Goal: Obtain resource: Download file/media

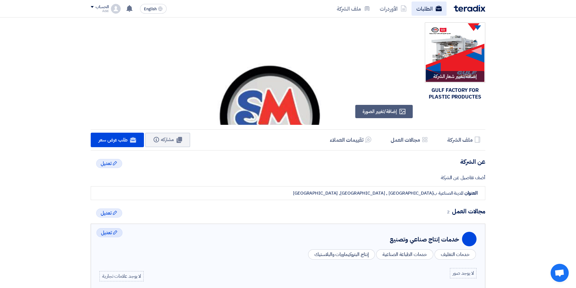
click at [424, 10] on link "الطلبات" at bounding box center [429, 9] width 35 height 14
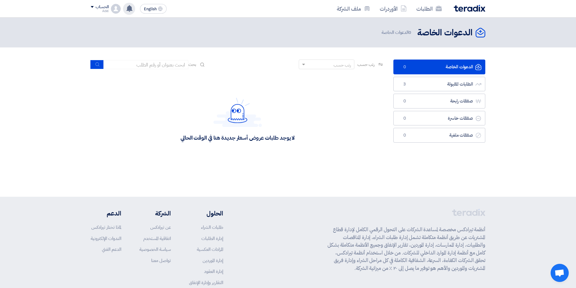
click at [130, 10] on use at bounding box center [129, 8] width 6 height 7
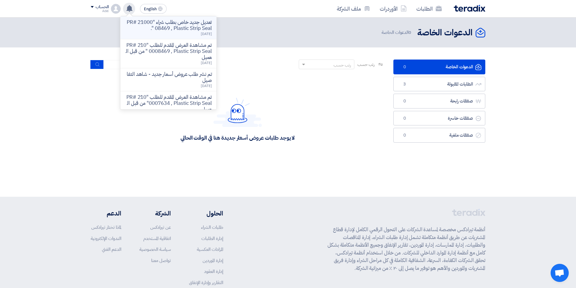
click at [162, 27] on p "تعديل جديد خاص بطلب شراء "PR# 2100008469 , Plastic Strip Seal "." at bounding box center [168, 25] width 87 height 12
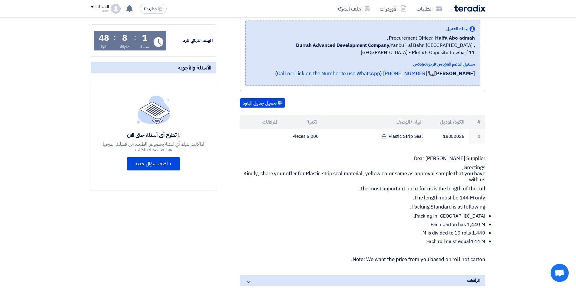
scroll to position [91, 0]
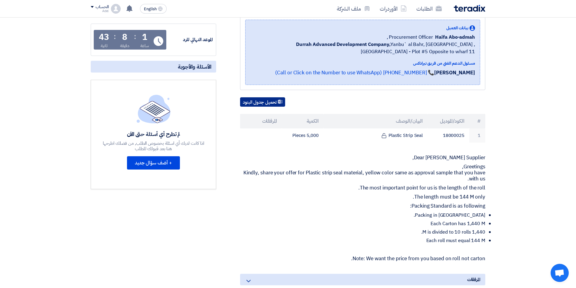
click at [277, 102] on button "تحميل جدول البنود" at bounding box center [262, 102] width 45 height 10
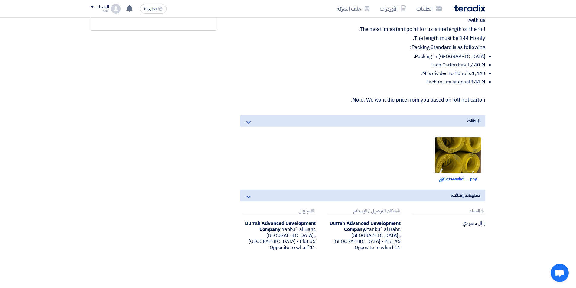
scroll to position [237, 0]
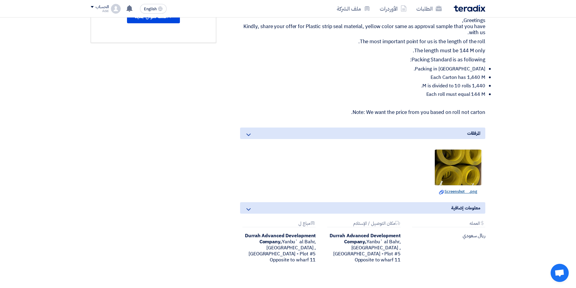
click at [456, 191] on link "Download file Screenshot__.png" at bounding box center [458, 192] width 45 height 6
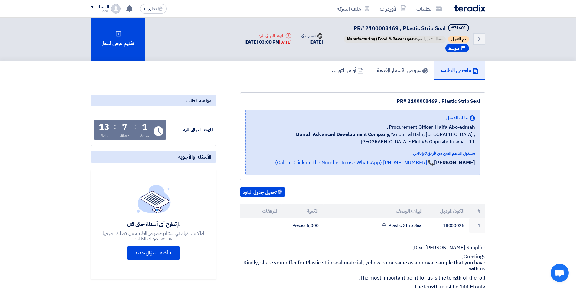
scroll to position [0, 0]
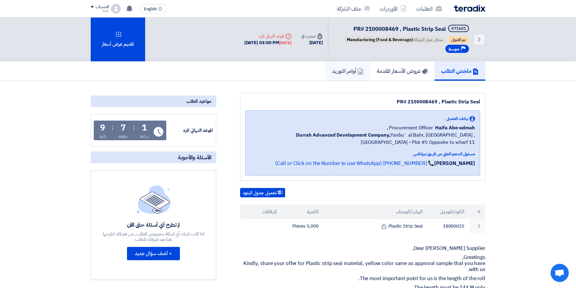
click at [352, 71] on h5 "أوامر التوريد" at bounding box center [347, 70] width 31 height 7
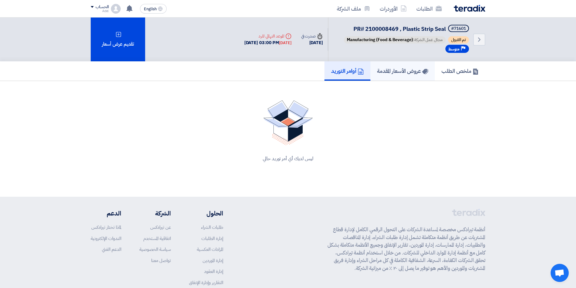
click at [397, 73] on h5 "عروض الأسعار المقدمة" at bounding box center [402, 70] width 51 height 7
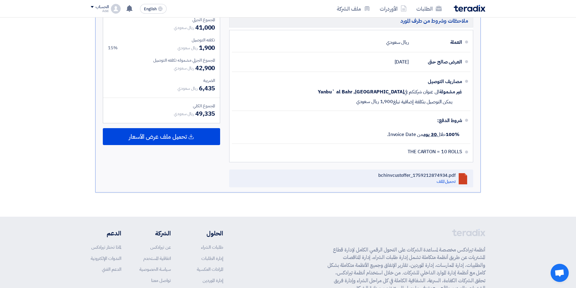
scroll to position [242, 0]
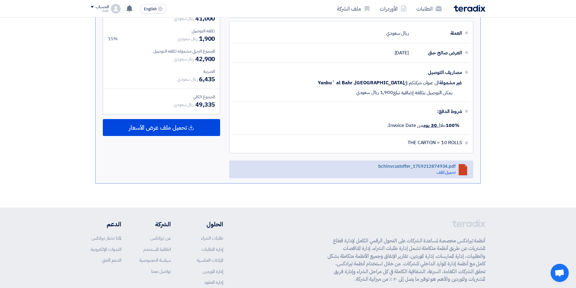
click at [437, 165] on div "bchinvcustoffer_1759212874934.pdf" at bounding box center [416, 166] width 77 height 5
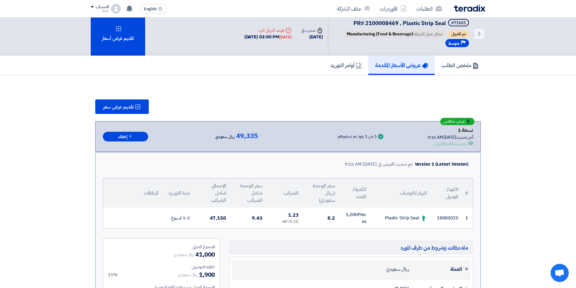
scroll to position [0, 0]
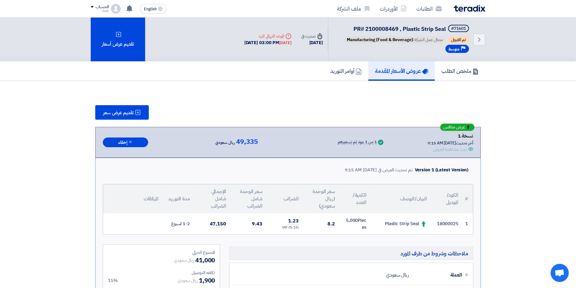
click at [378, 143] on icon "Success" at bounding box center [380, 142] width 5 height 5
